Goal: Task Accomplishment & Management: Manage account settings

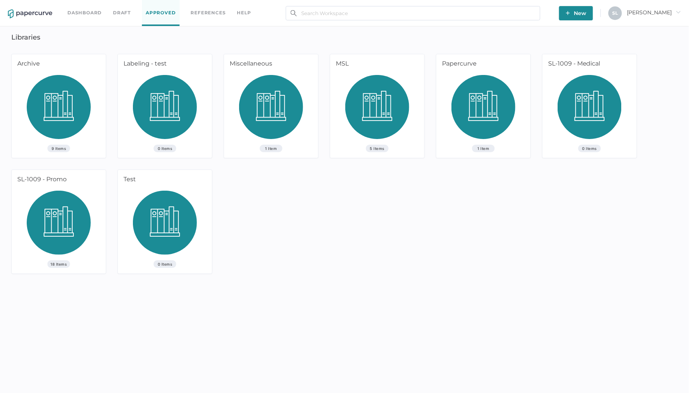
click at [91, 14] on link "Dashboard" at bounding box center [84, 13] width 34 height 8
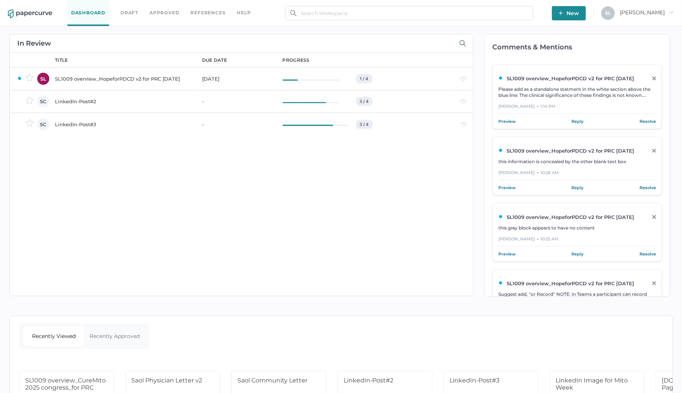
click at [84, 104] on div "LinkedIn-Post#2" at bounding box center [124, 101] width 138 height 9
click at [84, 81] on div "SL1009 overview_HopeforPDCD v2 for PRC [DATE]" at bounding box center [124, 78] width 138 height 9
click at [76, 104] on div "LinkedIn-Post#2" at bounding box center [124, 101] width 138 height 9
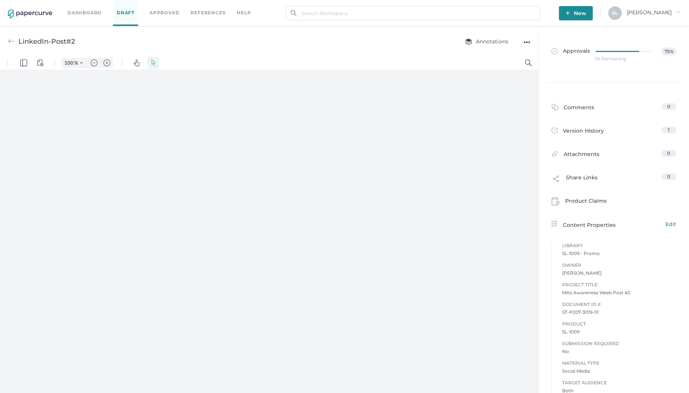
type input "135"
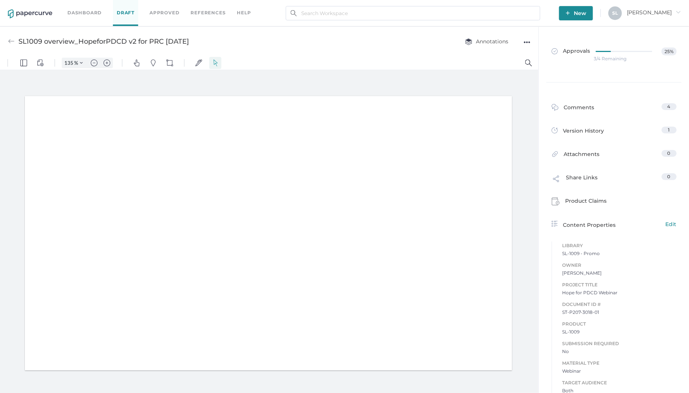
type input "135"
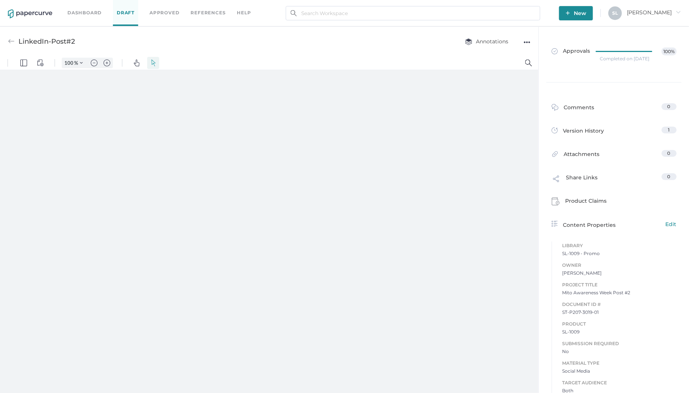
type input "135"
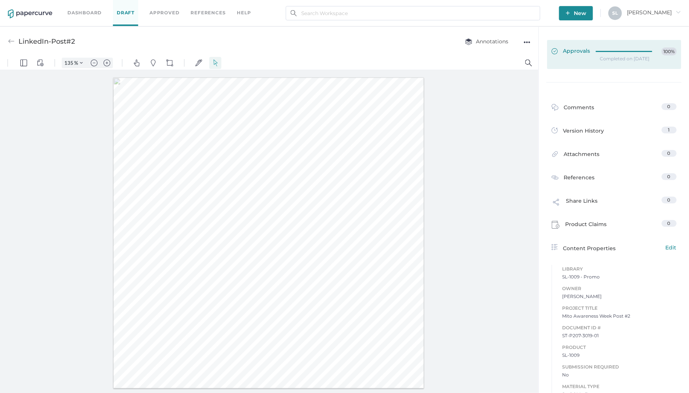
click at [569, 53] on span "Approvals" at bounding box center [571, 51] width 39 height 8
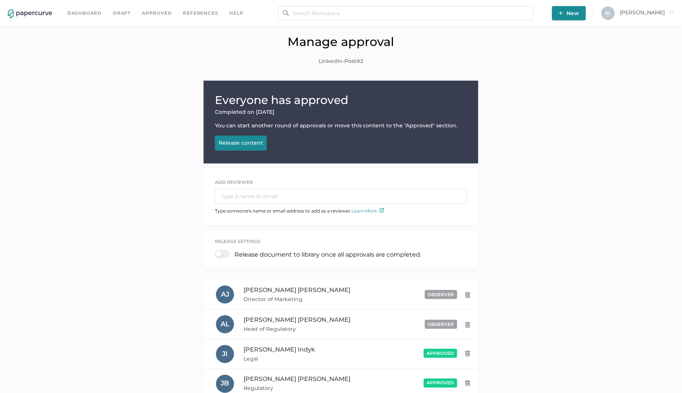
click at [243, 147] on button "Release content Releasing..." at bounding box center [241, 143] width 52 height 15
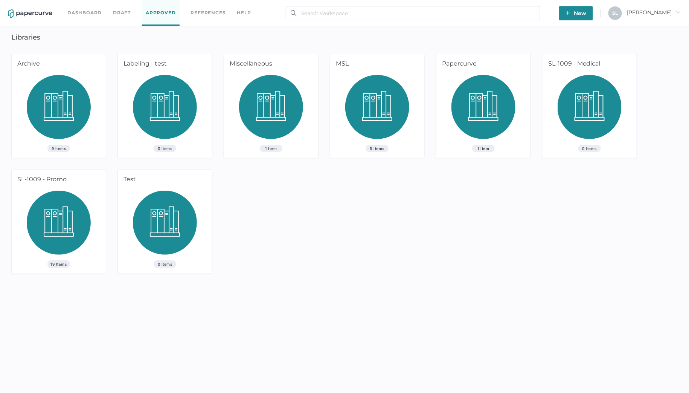
click at [79, 9] on link "Dashboard" at bounding box center [84, 13] width 34 height 8
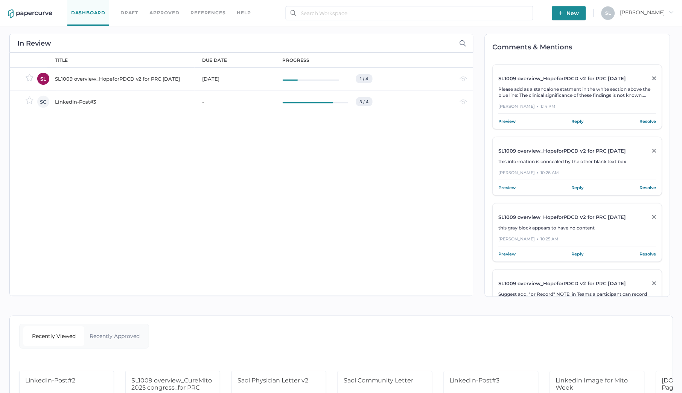
click at [77, 101] on div "LinkedIn-Post#3" at bounding box center [124, 101] width 138 height 9
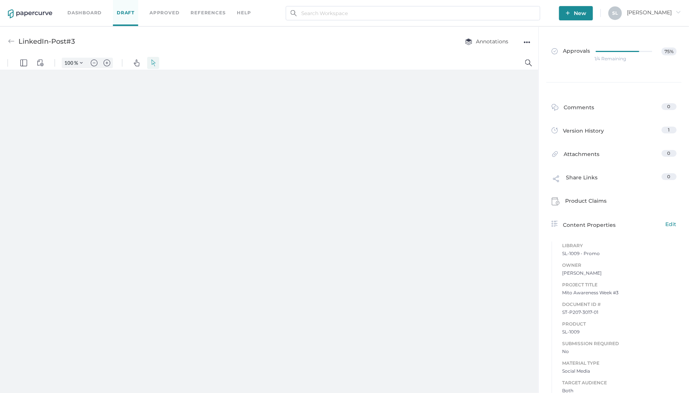
type input "135"
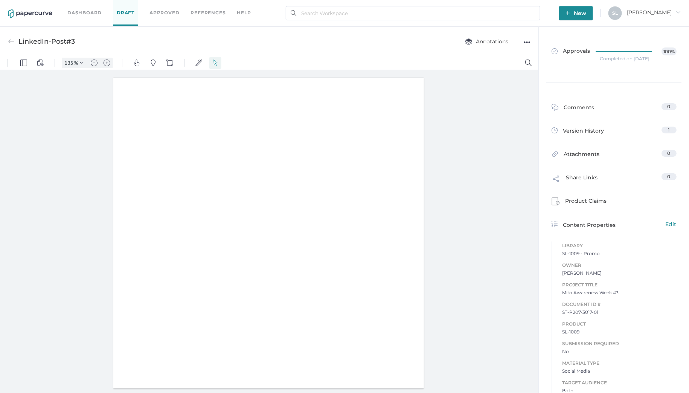
type input "135"
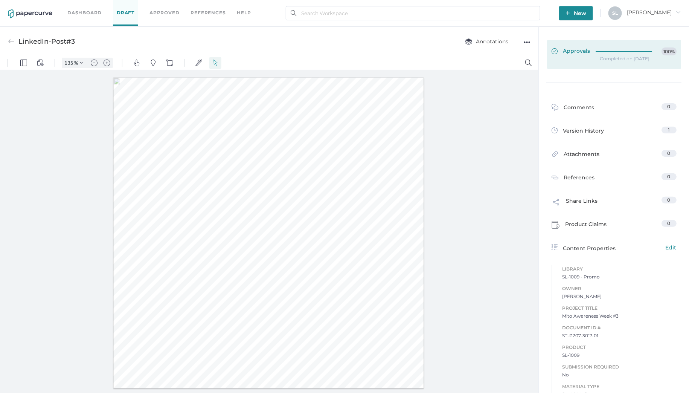
click at [569, 51] on span "Approvals" at bounding box center [571, 51] width 39 height 8
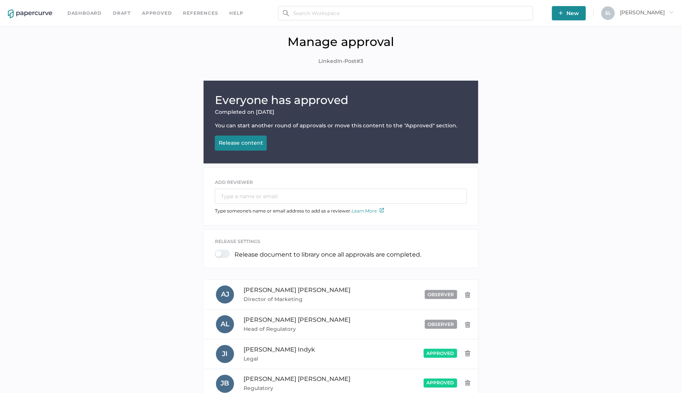
click at [250, 144] on div "Release content" at bounding box center [241, 142] width 44 height 7
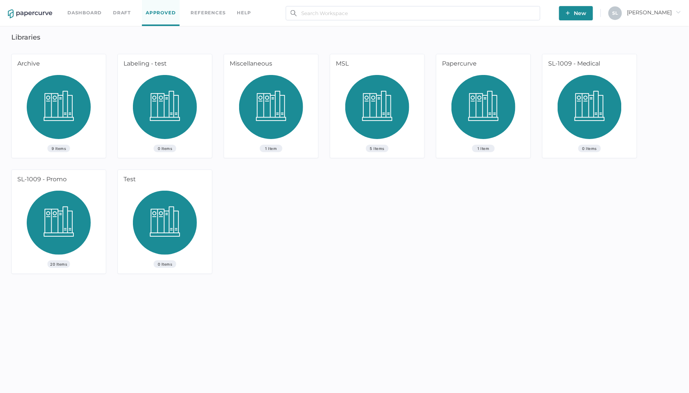
click at [79, 12] on link "Dashboard" at bounding box center [84, 13] width 34 height 8
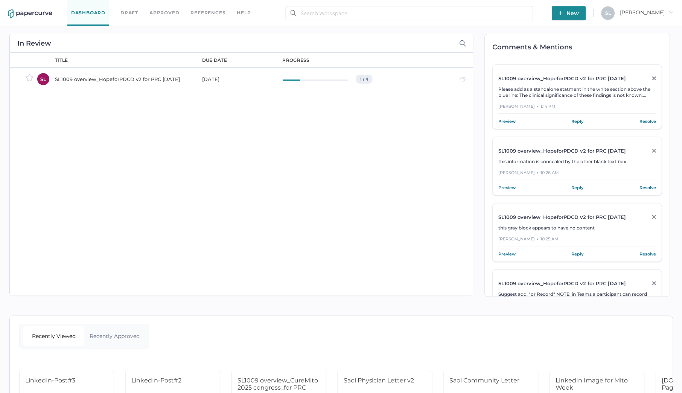
click at [144, 79] on div "SL1009 overview_HopeforPDCD v2 for PRC [DATE]" at bounding box center [124, 79] width 138 height 9
click at [90, 77] on div "SL1009 overview_HopeforPDCD v2 for PRC [DATE]" at bounding box center [124, 79] width 138 height 9
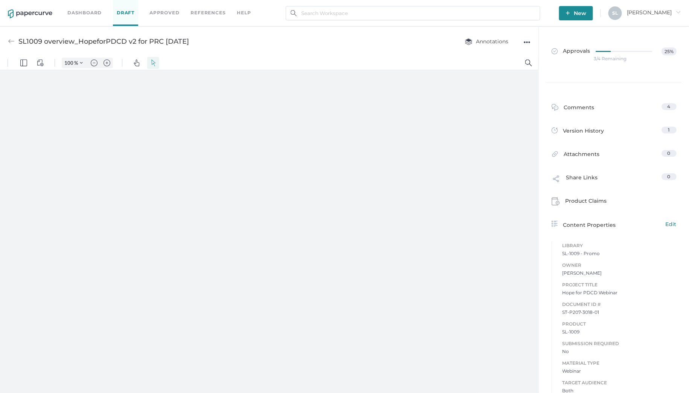
type input "135"
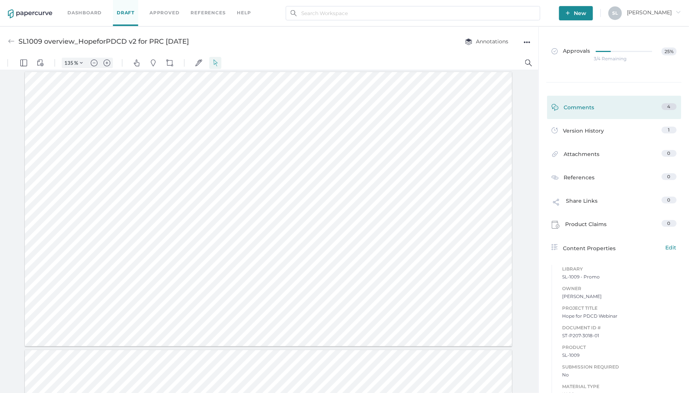
click at [558, 104] on span at bounding box center [558, 109] width 12 height 12
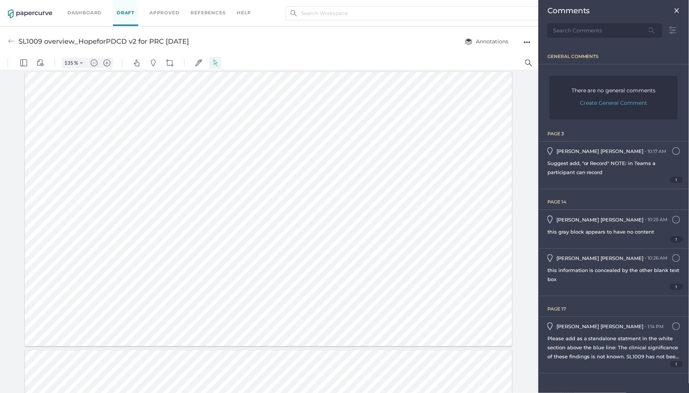
scroll to position [3, 0]
click at [677, 9] on img at bounding box center [677, 11] width 6 height 6
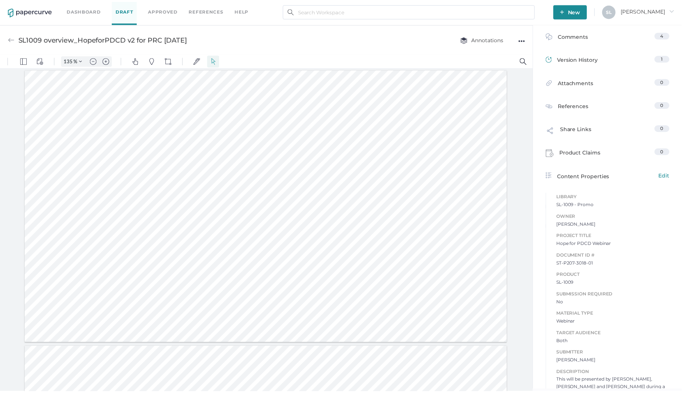
scroll to position [0, 0]
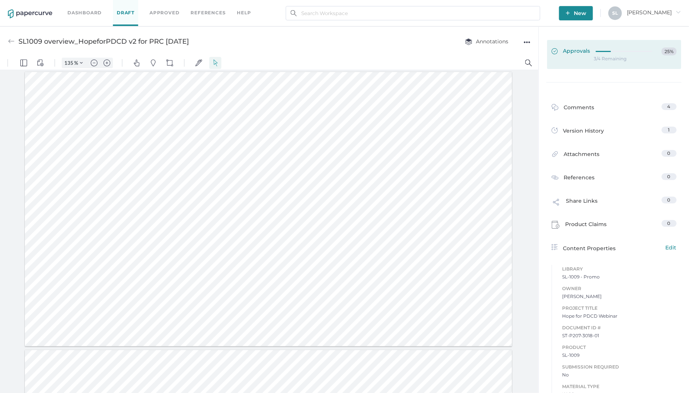
click at [571, 51] on span "Approvals" at bounding box center [571, 51] width 39 height 8
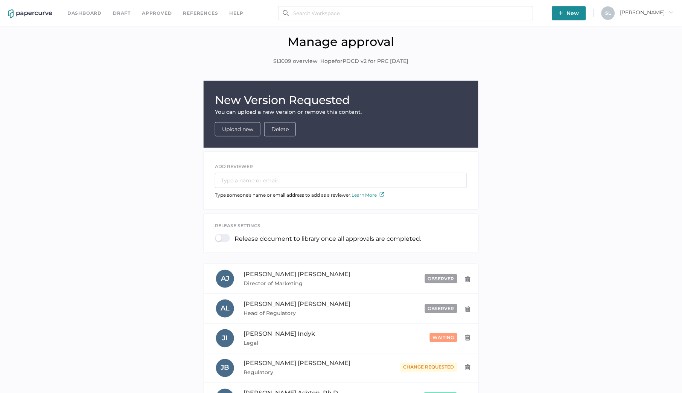
scroll to position [53, 0]
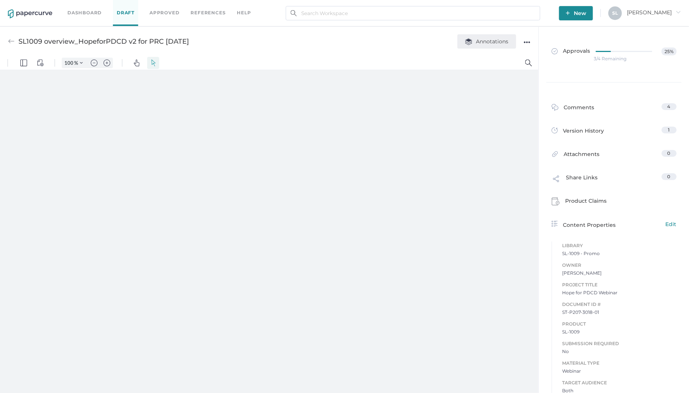
type input "135"
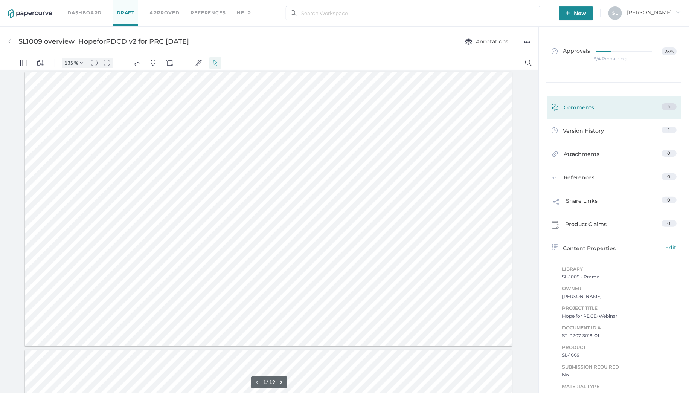
click at [570, 106] on div "Comments" at bounding box center [573, 109] width 43 height 12
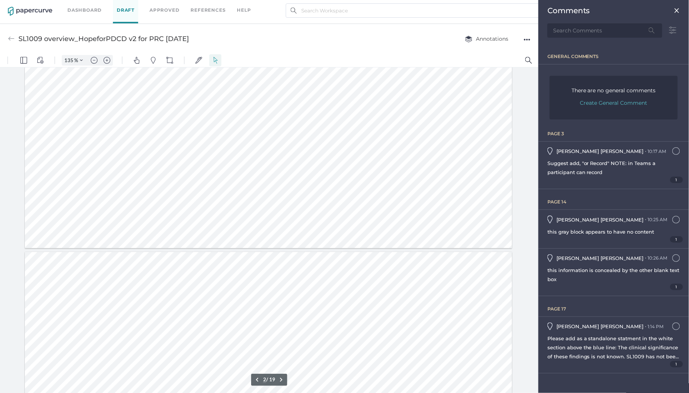
scroll to position [310, 0]
click at [680, 179] on span "1" at bounding box center [676, 180] width 13 height 6
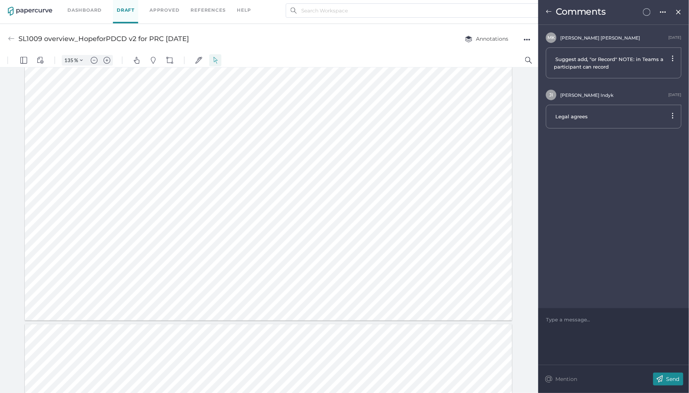
click at [547, 12] on img at bounding box center [549, 12] width 6 height 6
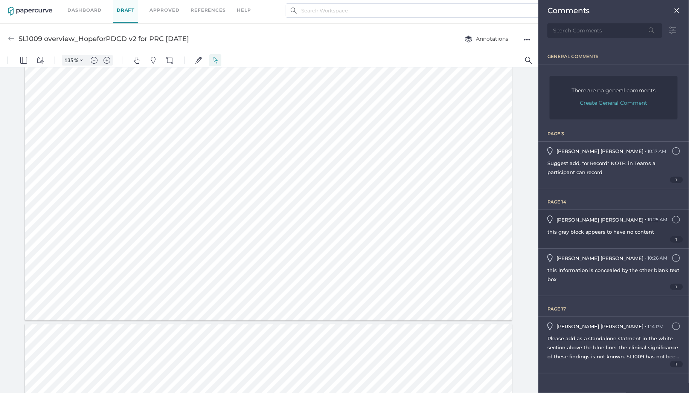
click at [581, 222] on div "Melinda Koehler ● 10:25 AM September 15, 2025 at 10:25am" at bounding box center [607, 219] width 120 height 8
click at [677, 237] on span "1" at bounding box center [676, 239] width 13 height 6
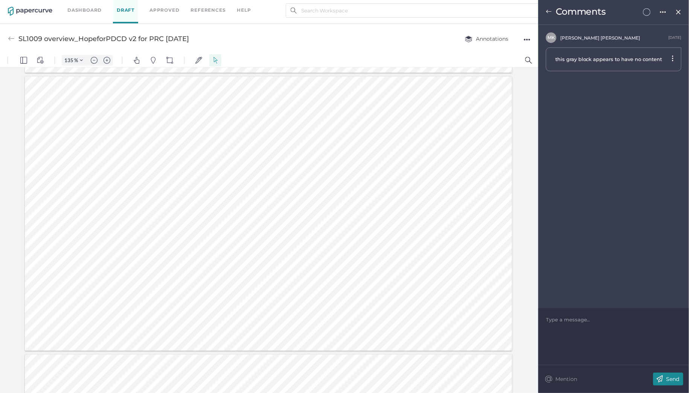
click at [548, 11] on img at bounding box center [549, 12] width 6 height 6
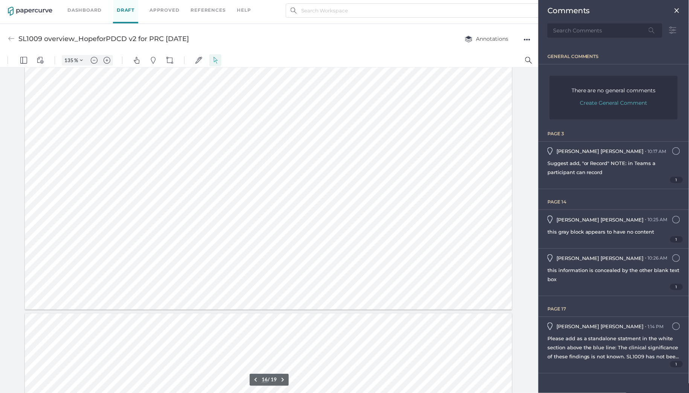
scroll to position [4031, 0]
click at [677, 363] on span "1" at bounding box center [676, 364] width 13 height 6
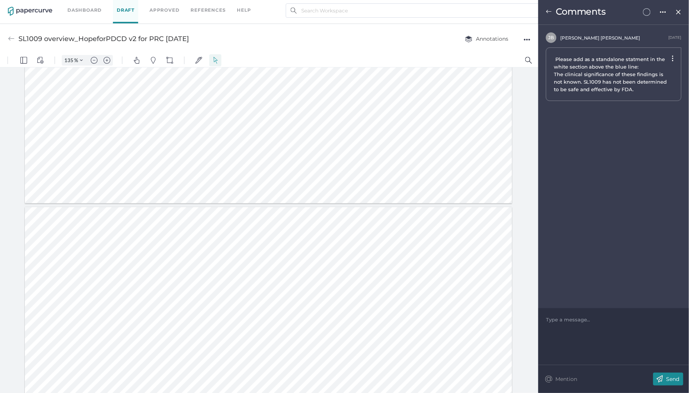
click at [547, 10] on img at bounding box center [549, 12] width 6 height 6
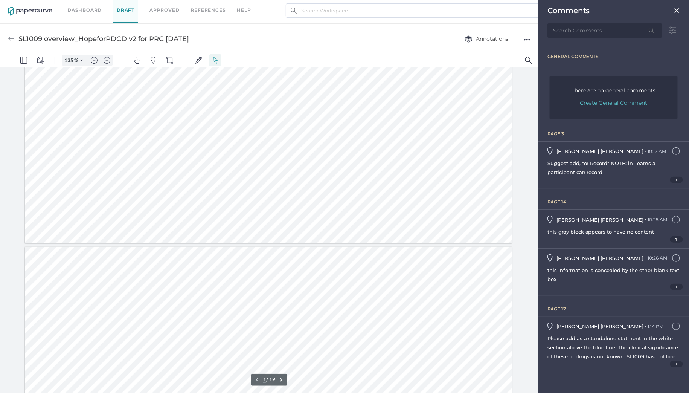
type input "2"
click at [678, 362] on span "1" at bounding box center [676, 364] width 13 height 6
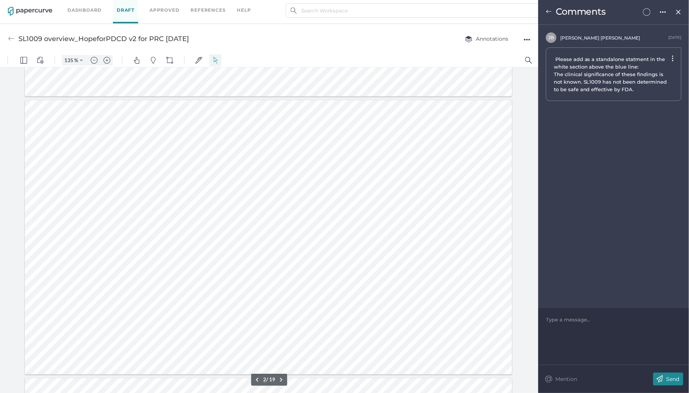
scroll to position [194, 0]
click at [598, 322] on div at bounding box center [613, 320] width 135 height 8
click at [665, 380] on img at bounding box center [659, 378] width 13 height 13
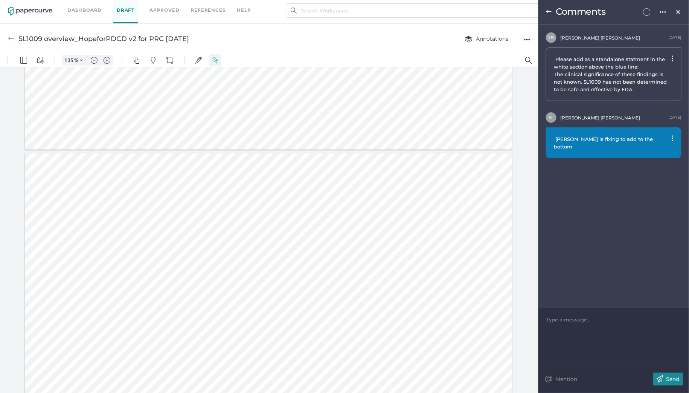
drag, startPoint x: 47, startPoint y: 129, endPoint x: 496, endPoint y: 123, distance: 449.6
click at [496, 123] on div at bounding box center [269, 12] width 488 height 274
click at [673, 139] on img at bounding box center [673, 138] width 2 height 6
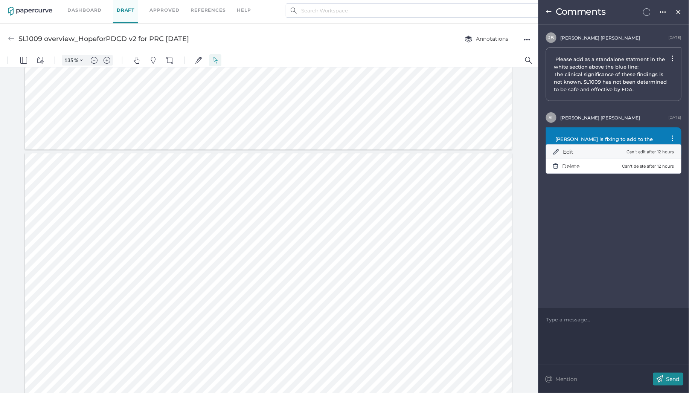
click at [571, 152] on span "Edit" at bounding box center [568, 151] width 11 height 7
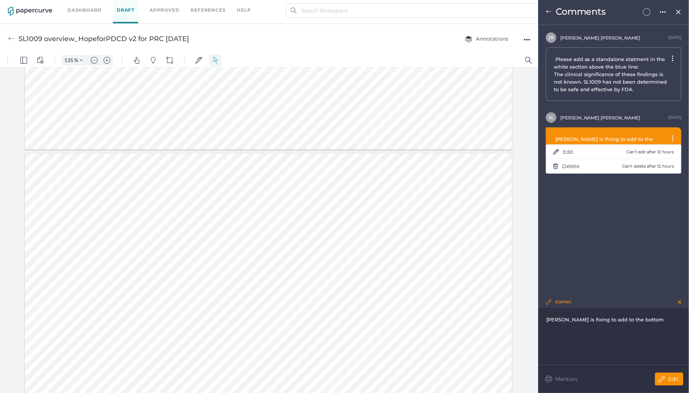
click at [636, 320] on div "Sue is fixing to add to the bottom" at bounding box center [613, 320] width 135 height 8
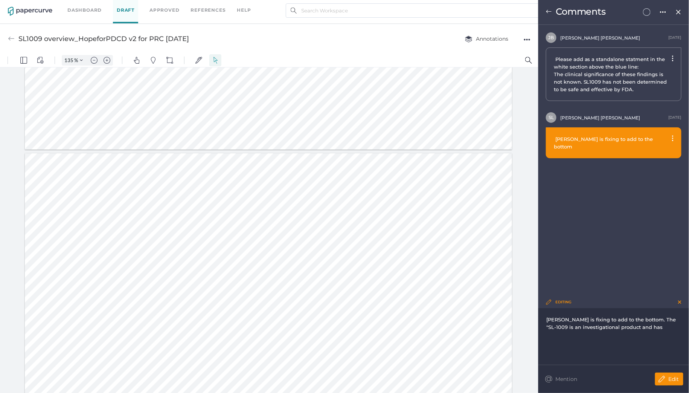
click at [632, 320] on span "Sue is fixing to add to the bottom. The "SL-1009 is an investigational product …" at bounding box center [611, 323] width 131 height 14
click at [682, 325] on div "Sue is fixing to add to the bottom. Also the "SL-1009 is an investigational pro…" at bounding box center [613, 336] width 151 height 56
click at [676, 327] on span "Also the "SL-1009 is an investigational product and has" at bounding box center [611, 331] width 130 height 14
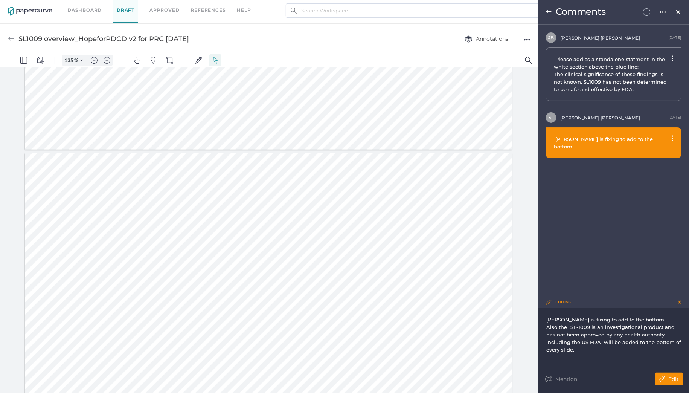
click at [592, 259] on div "J B Julie Brideau September 15th Please add as a standalone statment in the whi…" at bounding box center [613, 160] width 151 height 271
click at [674, 385] on div "@ Mention Edit" at bounding box center [613, 378] width 151 height 28
click at [680, 301] on img at bounding box center [679, 302] width 3 height 4
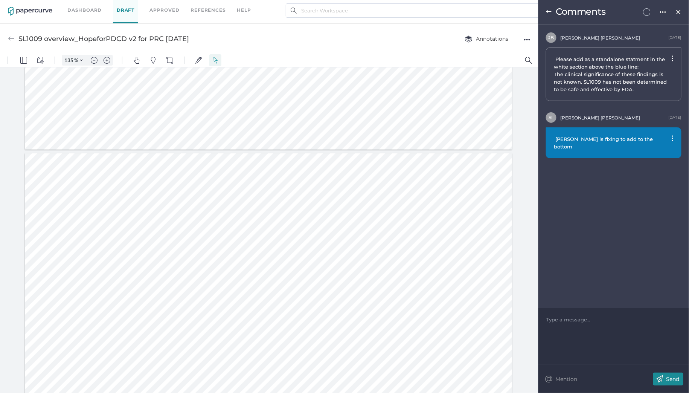
click at [674, 137] on div "Sue is fixing to add to the bottom" at bounding box center [614, 142] width 136 height 31
click at [583, 323] on div at bounding box center [613, 320] width 135 height 8
click at [674, 138] on div "Sue is fixing to add to the bottom" at bounding box center [614, 142] width 136 height 31
click at [673, 142] on div at bounding box center [673, 139] width 2 height 8
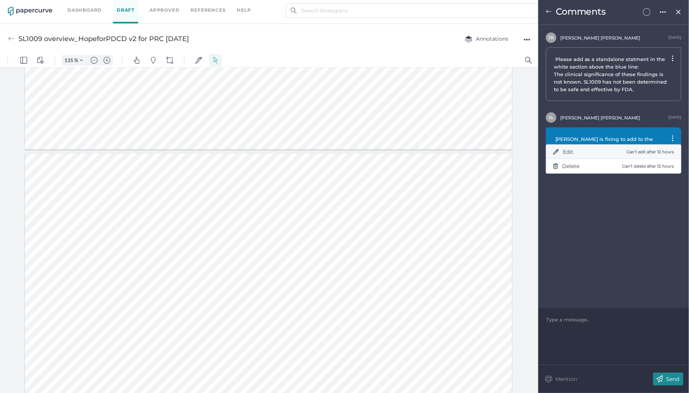
click at [576, 152] on div "Edit Can't edit after 12 hours" at bounding box center [613, 151] width 121 height 15
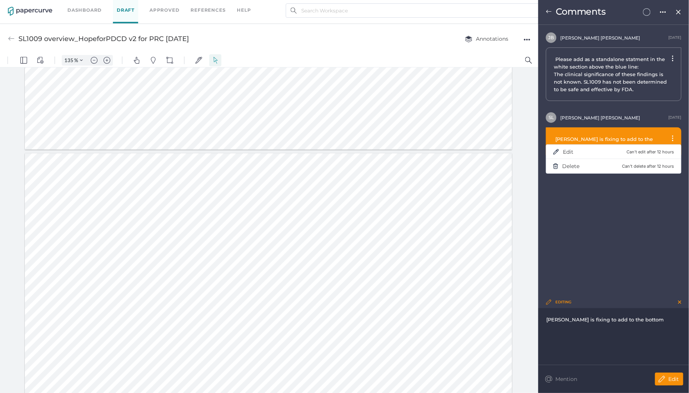
click at [632, 319] on div "Sue is fixing to add to the bottom" at bounding box center [613, 320] width 135 height 8
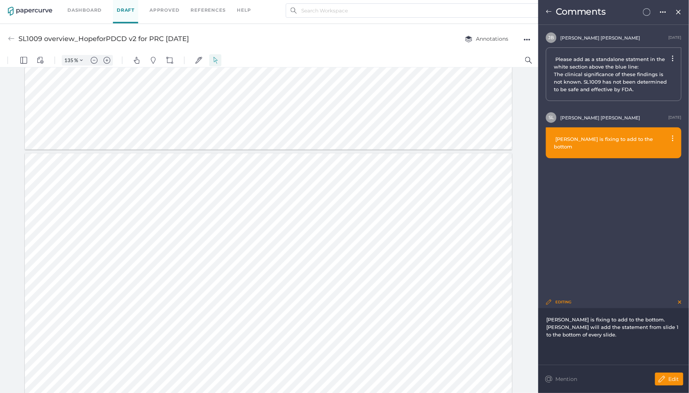
click at [630, 343] on div "Sue is fixing to add to the bottom. Sue will add the statement from slide 1 to …" at bounding box center [614, 327] width 136 height 38
click at [597, 334] on div "Sue will add the statement from slide 1 to the bottom of every slide." at bounding box center [613, 330] width 135 height 15
drag, startPoint x: 593, startPoint y: 335, endPoint x: 542, endPoint y: 326, distance: 51.7
click at [542, 326] on div "Sue is fixing to add to the bottom. Sue will add the statement from slide 1 to …" at bounding box center [613, 336] width 151 height 56
click at [680, 301] on img at bounding box center [679, 302] width 3 height 4
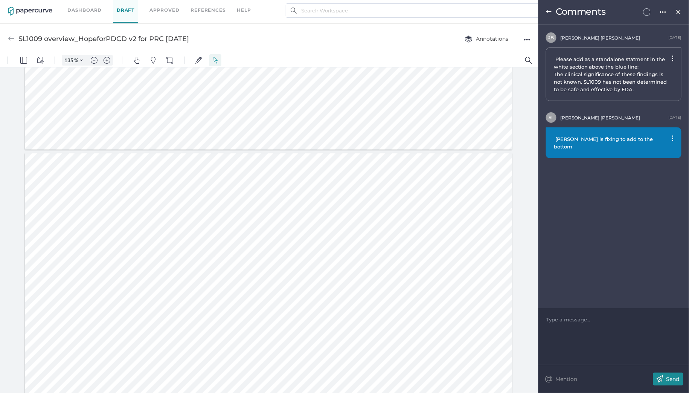
click at [594, 321] on div at bounding box center [613, 320] width 135 height 8
click at [591, 246] on div "J B Julie Brideau September 15th Please add as a standalone statment in the whi…" at bounding box center [613, 166] width 151 height 283
click at [672, 380] on p "Send" at bounding box center [672, 378] width 13 height 7
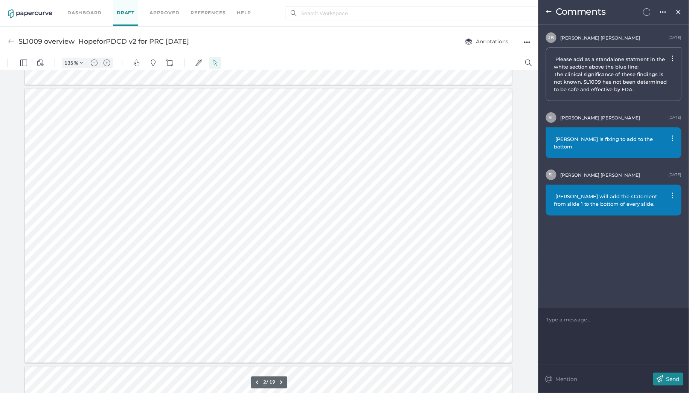
scroll to position [330, 0]
click at [549, 9] on img at bounding box center [549, 12] width 6 height 6
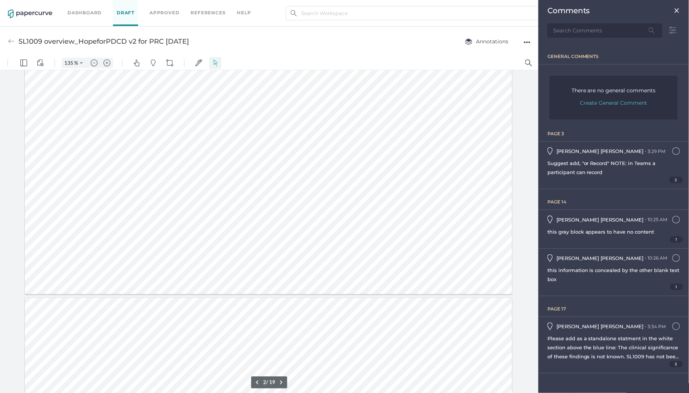
type input "1"
click at [654, 230] on div "this gray block appears to have no content" at bounding box center [613, 231] width 133 height 9
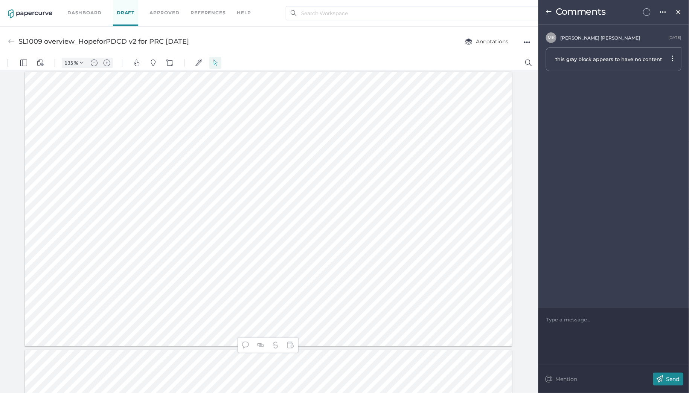
click at [592, 318] on div at bounding box center [613, 320] width 135 height 8
click at [670, 378] on p "Send" at bounding box center [672, 378] width 13 height 7
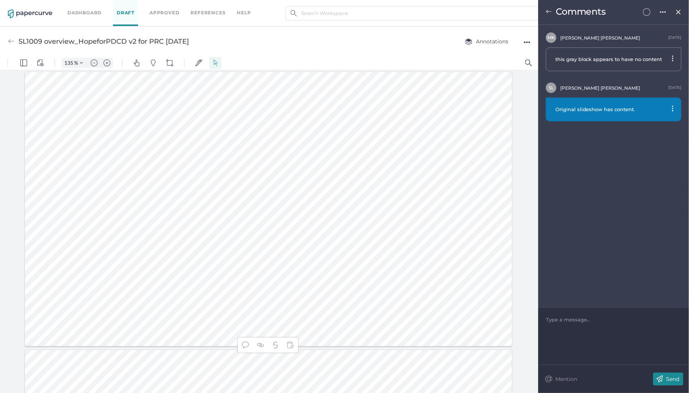
click at [548, 11] on img at bounding box center [549, 12] width 6 height 6
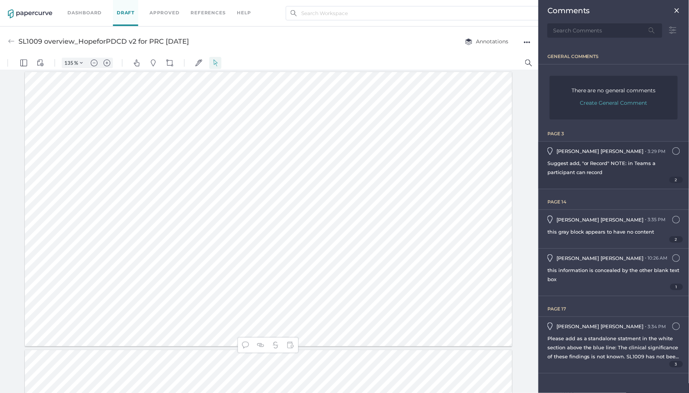
click at [626, 164] on span "Suggest add, "or Record" NOTE: in Teams a participant can record" at bounding box center [601, 167] width 108 height 15
type input "3"
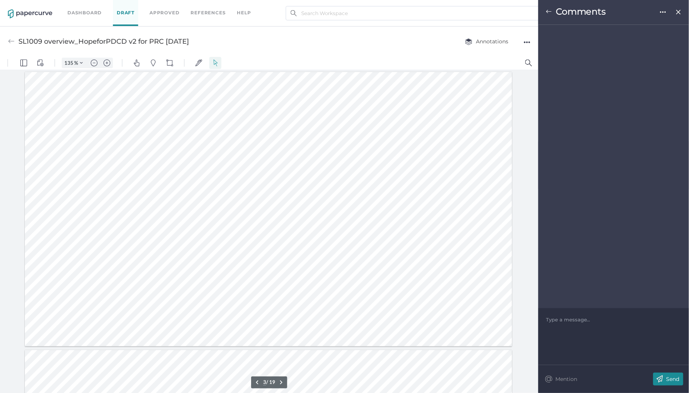
scroll to position [579, 0]
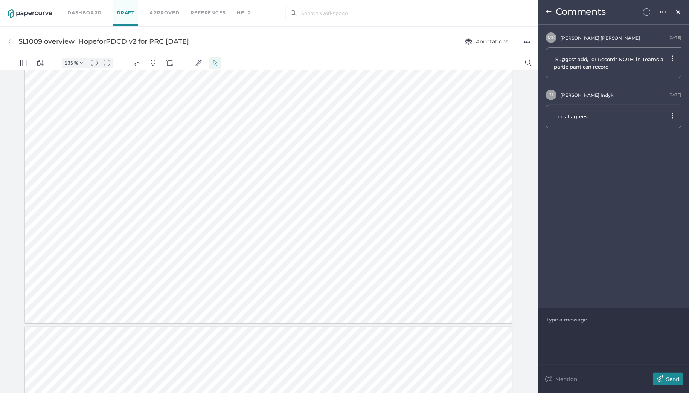
click at [577, 322] on div at bounding box center [613, 320] width 135 height 8
type input "4"
click at [578, 316] on div "[PERSON_NAME]" at bounding box center [613, 320] width 135 height 8
click at [663, 378] on img at bounding box center [659, 378] width 13 height 13
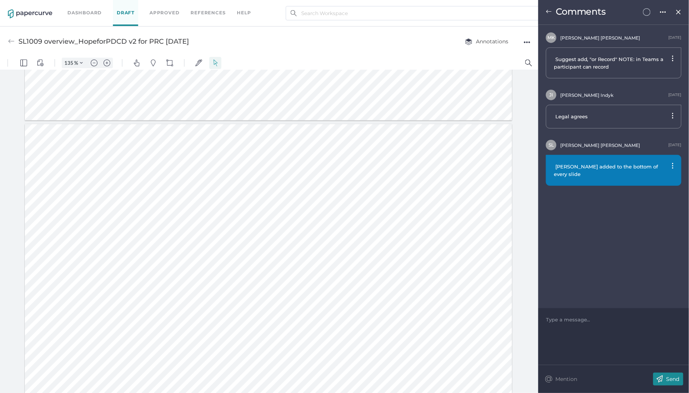
click at [76, 13] on link "Dashboard" at bounding box center [84, 13] width 34 height 8
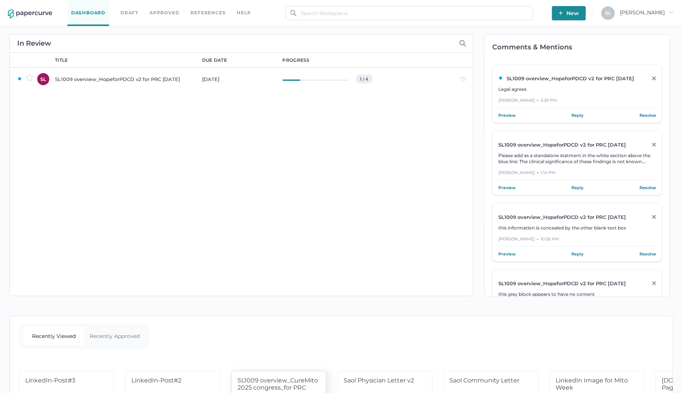
click at [125, 78] on div "SL1009 overview_HopeforPDCD v2 for PRC [DATE]" at bounding box center [124, 79] width 138 height 9
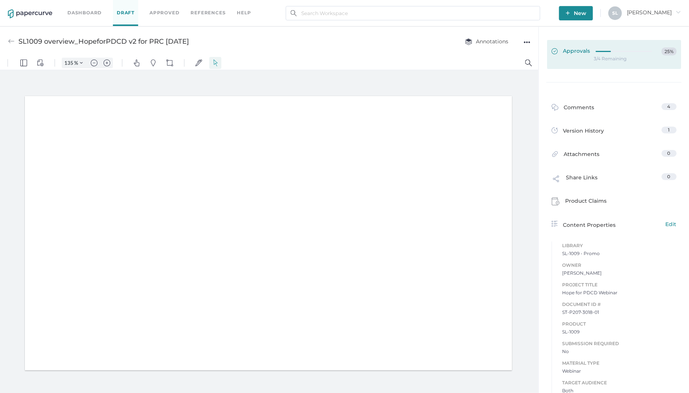
type input "135"
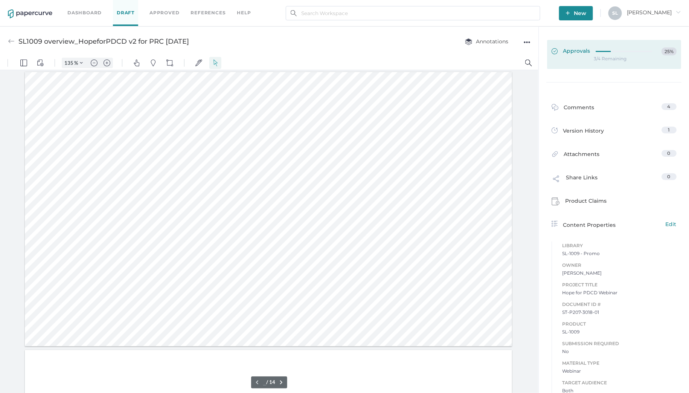
type input "1"
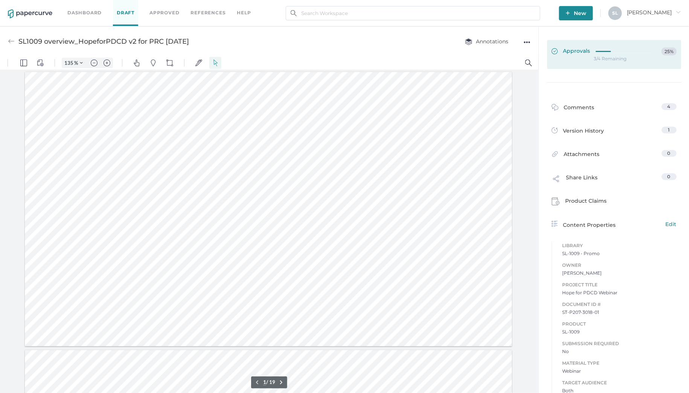
click at [573, 50] on span "Approvals" at bounding box center [571, 51] width 39 height 8
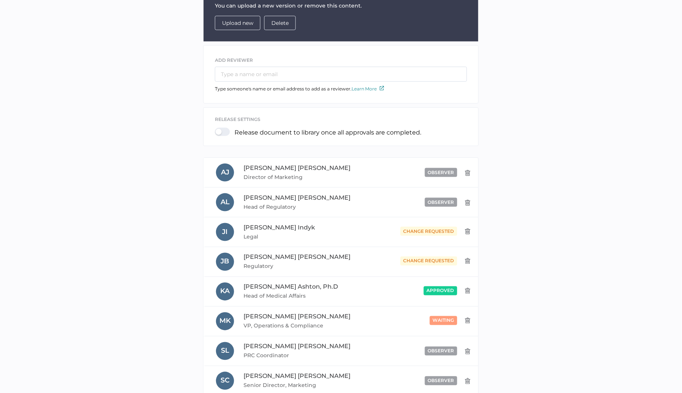
scroll to position [159, 0]
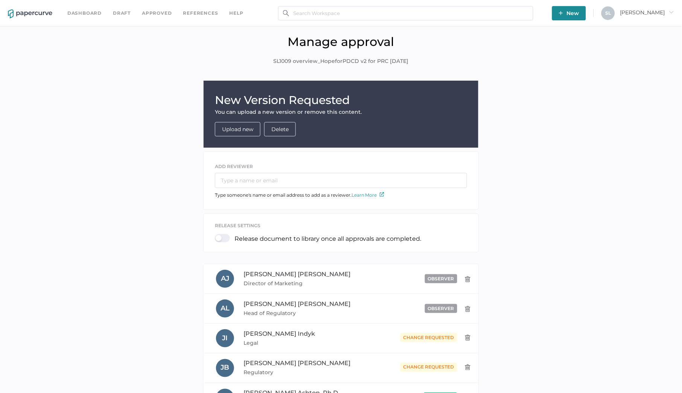
click at [87, 12] on link "Dashboard" at bounding box center [84, 13] width 34 height 8
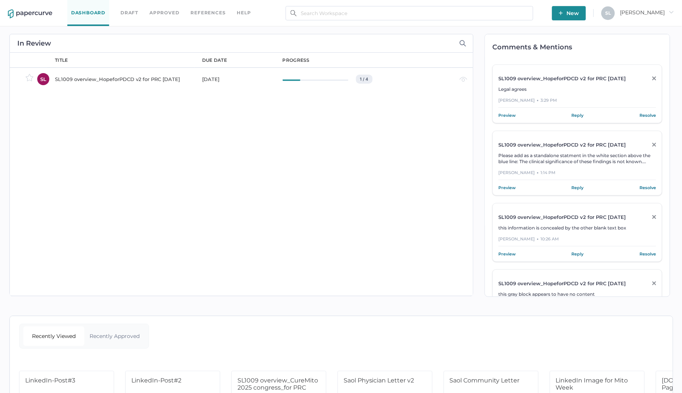
click at [644, 114] on link "Resolve" at bounding box center [648, 115] width 17 height 8
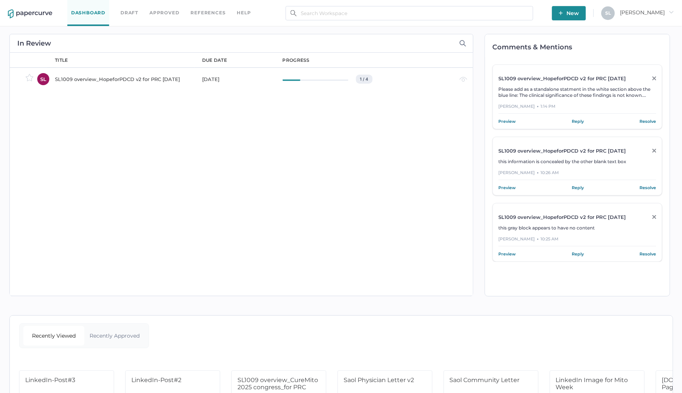
click at [651, 122] on link "Resolve" at bounding box center [648, 121] width 17 height 8
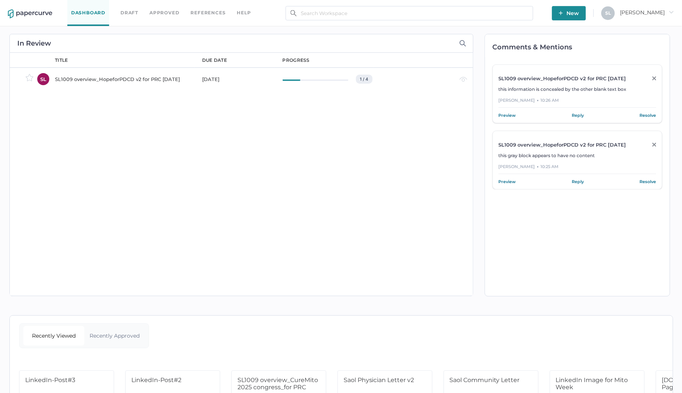
click at [650, 115] on link "Resolve" at bounding box center [648, 115] width 17 height 8
click at [652, 116] on link "Resolve" at bounding box center [648, 115] width 17 height 8
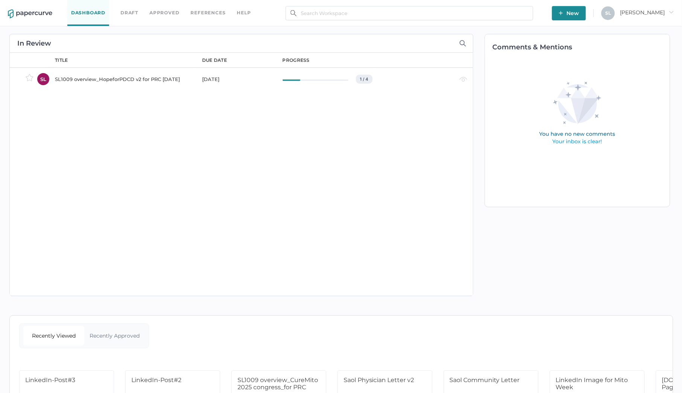
click at [169, 78] on div "SL1009 overview_HopeforPDCD v2 for PRC [DATE]" at bounding box center [124, 79] width 138 height 9
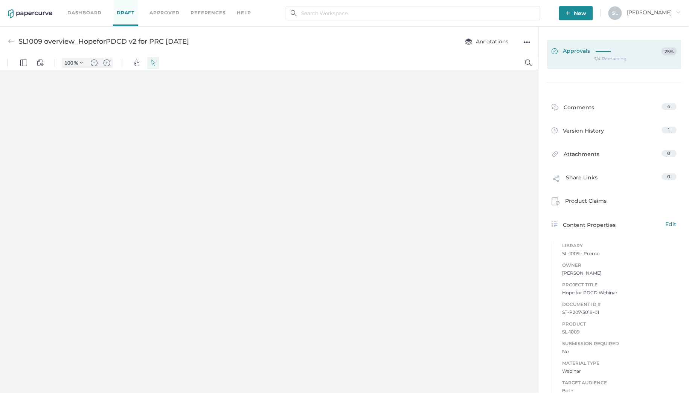
type input "135"
click at [574, 55] on span "Approvals" at bounding box center [571, 51] width 39 height 8
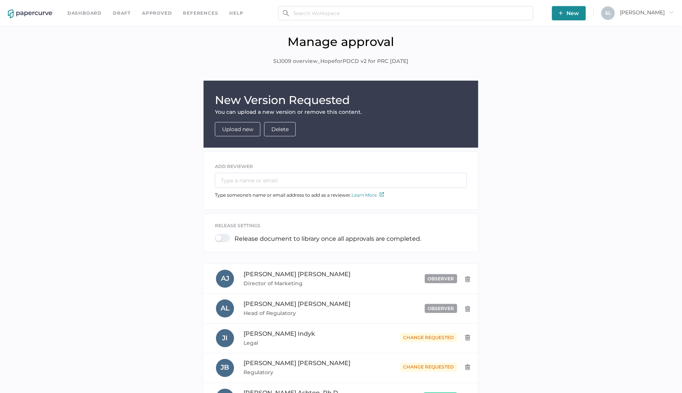
scroll to position [205, 0]
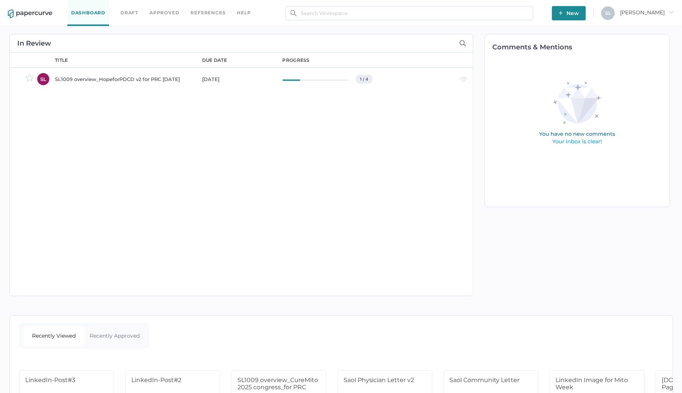
click at [99, 78] on div "SL1009 overview_HopeforPDCD v2 for PRC [DATE]" at bounding box center [124, 79] width 138 height 9
click at [131, 79] on div "SL1009 overview_HopeforPDCD v2 for PRC [DATE]" at bounding box center [124, 79] width 138 height 9
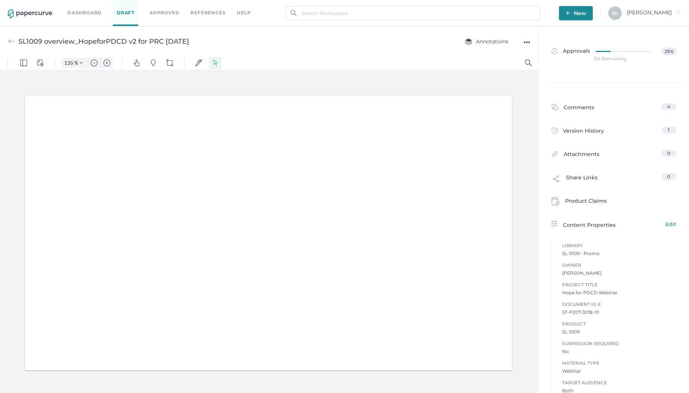
type input "135"
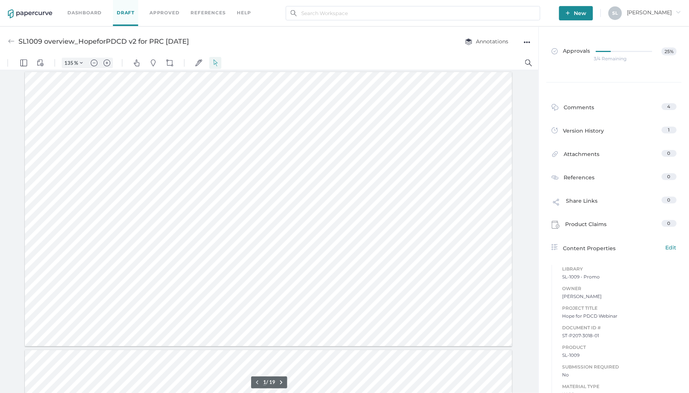
click at [528, 43] on div "●●●" at bounding box center [527, 42] width 7 height 11
click at [514, 96] on span "Upload new version" at bounding box center [497, 99] width 52 height 14
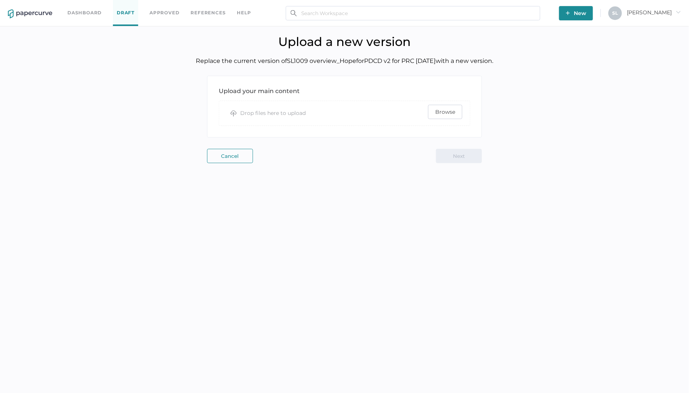
click at [437, 111] on span "Browse" at bounding box center [445, 112] width 20 height 14
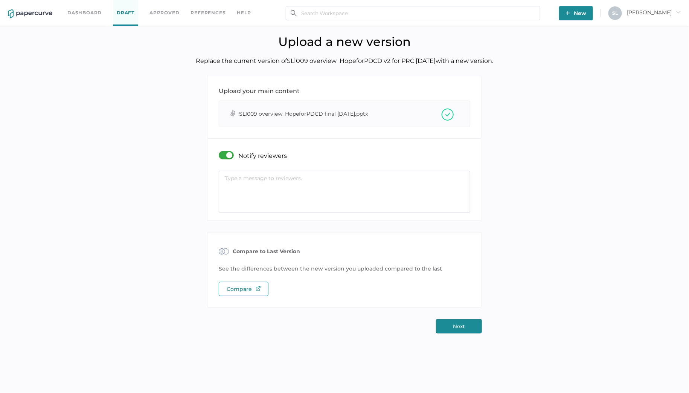
click at [346, 187] on textarea at bounding box center [345, 192] width 252 height 42
paste textarea "Here is the final version with all changes incorporated!"
type textarea "Here is the final version with all changes incorporated!"
click at [468, 323] on button "Next" at bounding box center [459, 326] width 46 height 14
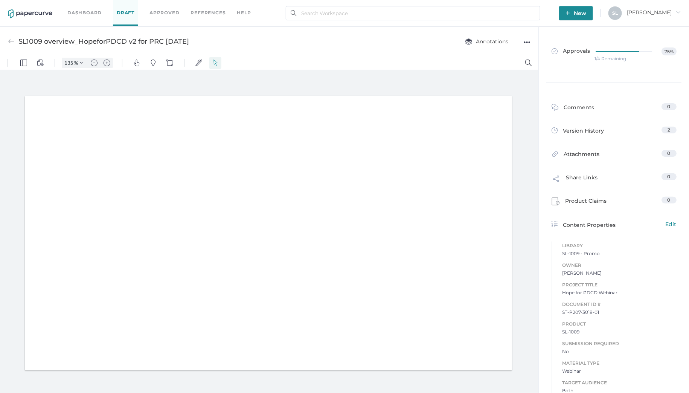
type input "135"
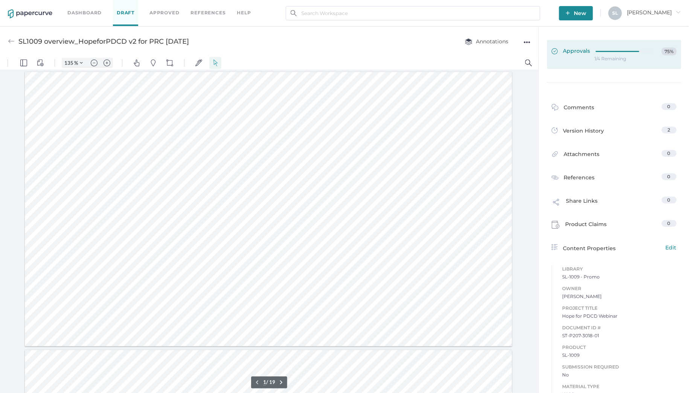
click at [576, 54] on span "Approvals" at bounding box center [571, 51] width 39 height 8
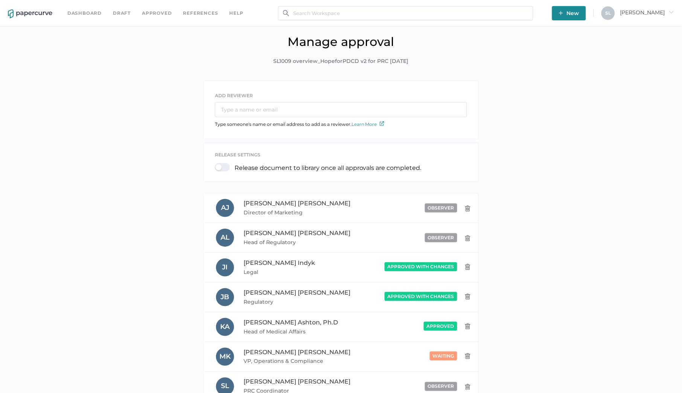
click at [219, 165] on div at bounding box center [225, 167] width 20 height 8
click at [217, 164] on input "checkbox" at bounding box center [217, 164] width 0 height 0
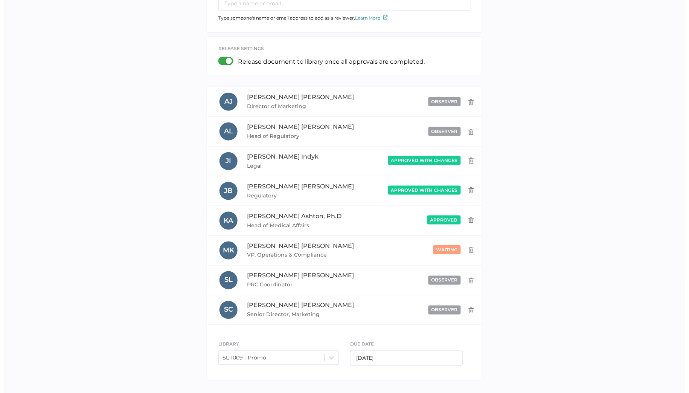
scroll to position [134, 0]
